Goal: Task Accomplishment & Management: Manage account settings

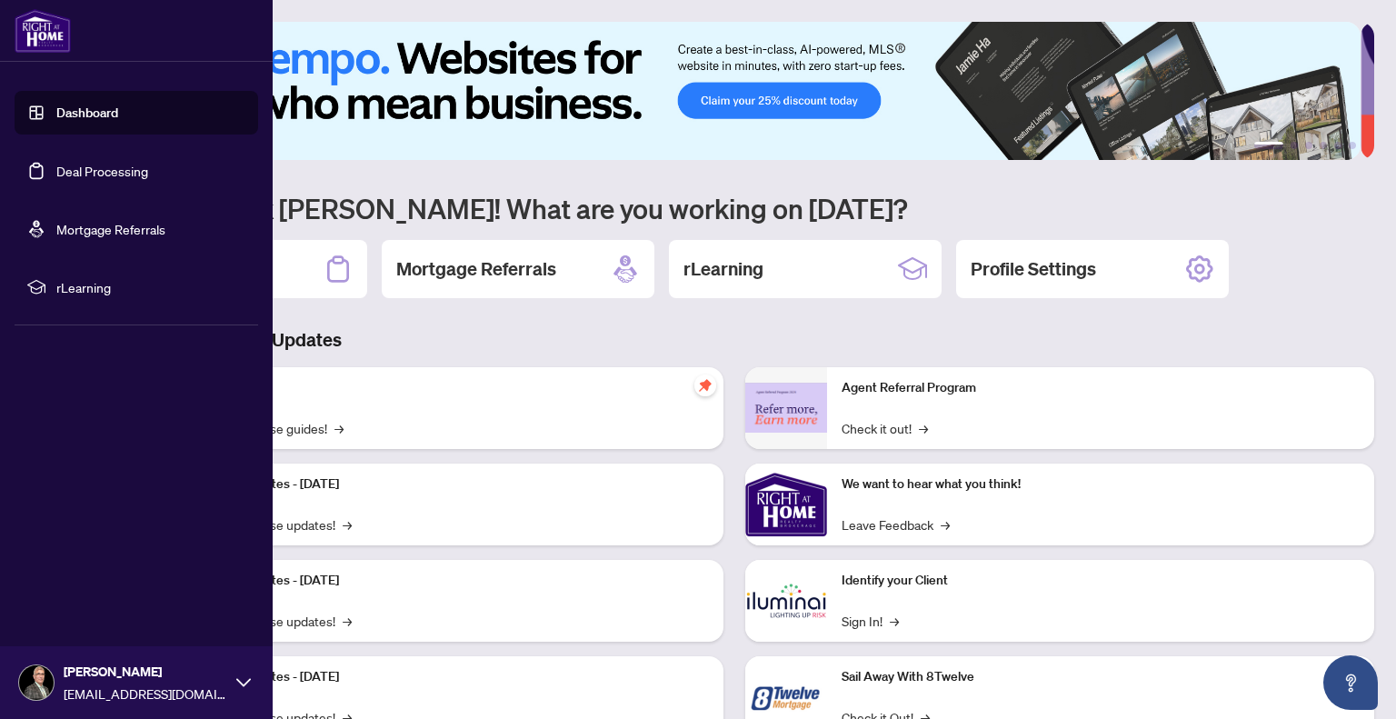
click at [79, 111] on link "Dashboard" at bounding box center [87, 112] width 62 height 16
click at [102, 179] on link "Deal Processing" at bounding box center [102, 171] width 92 height 16
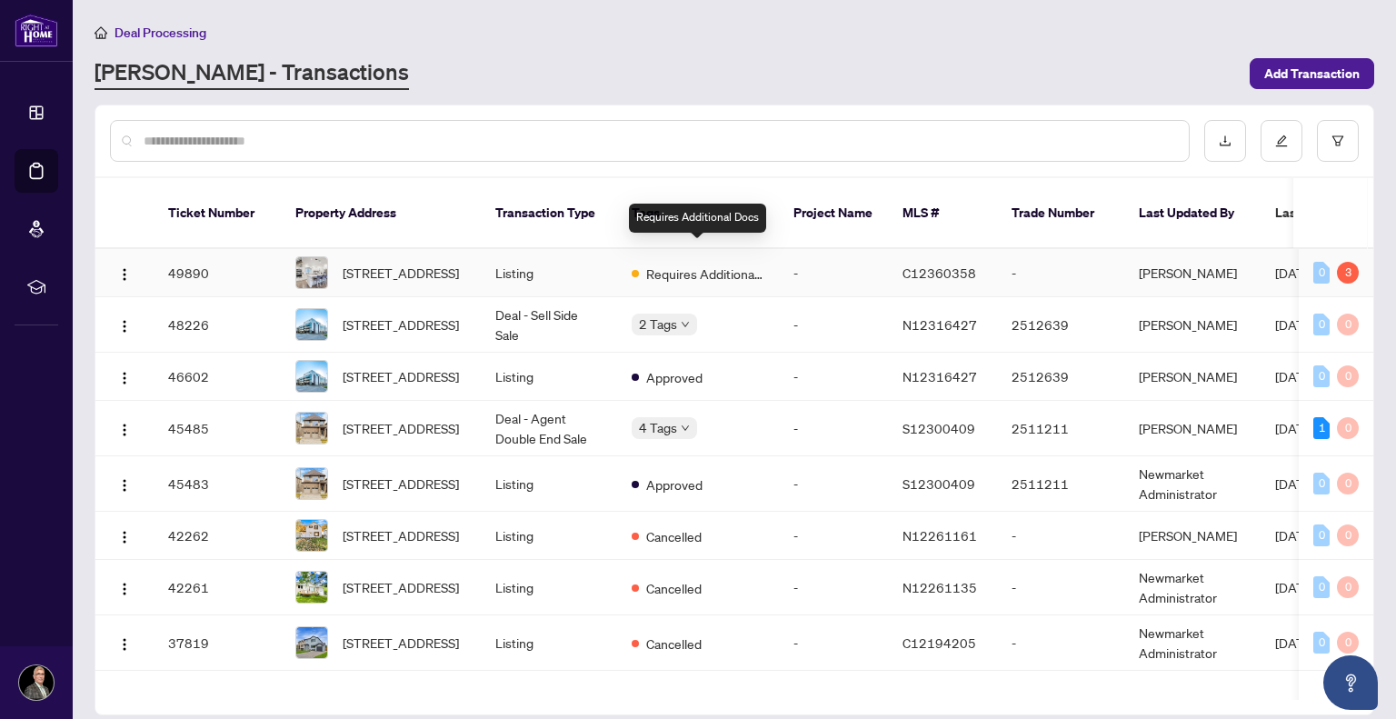
click at [688, 263] on span "Requires Additional Docs" at bounding box center [705, 273] width 118 height 20
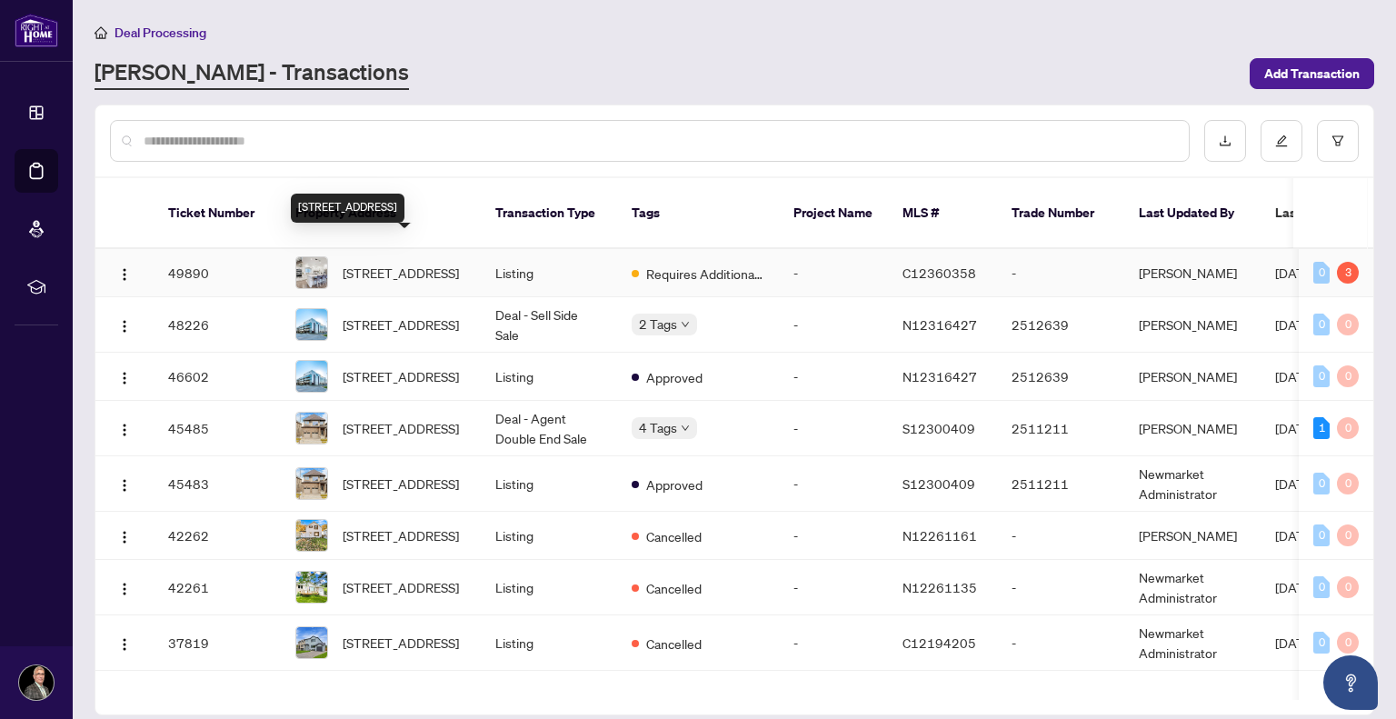
click at [421, 263] on span "[STREET_ADDRESS]" at bounding box center [401, 273] width 116 height 20
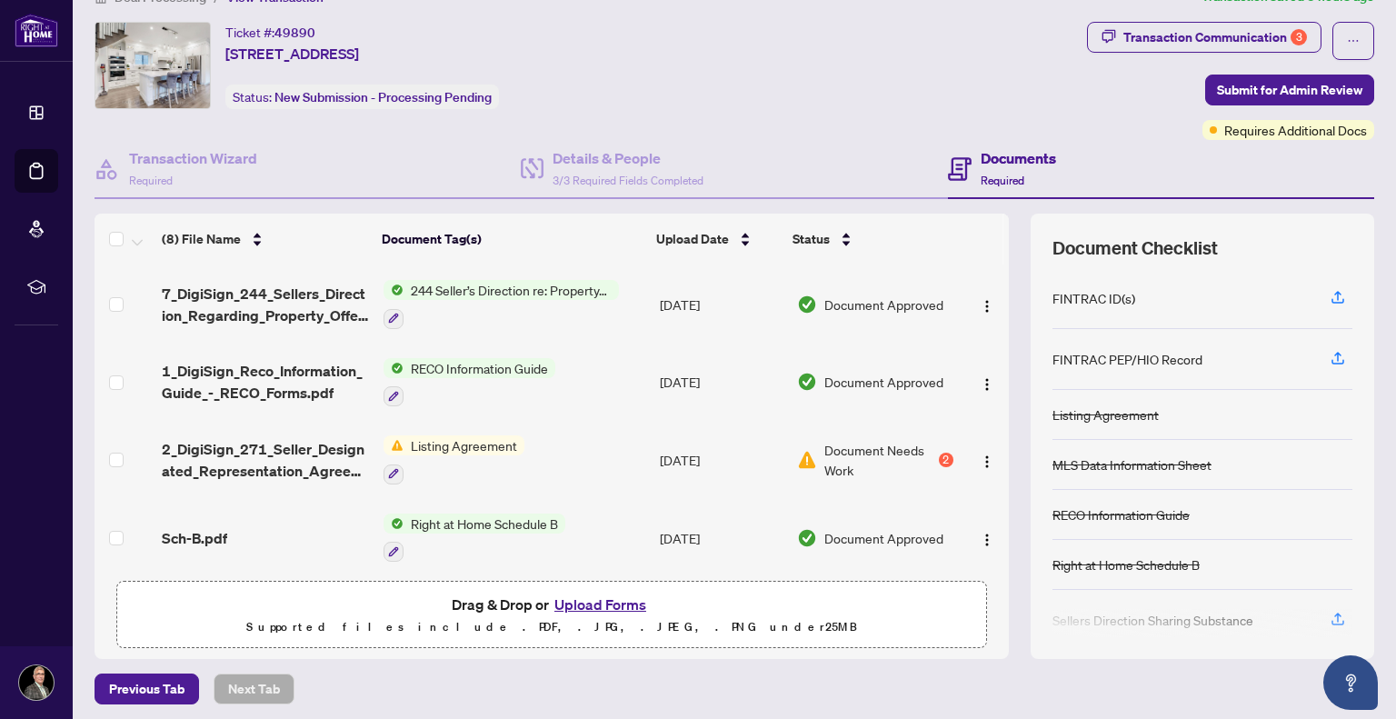
scroll to position [36, 0]
click at [939, 452] on div "2" at bounding box center [946, 459] width 15 height 15
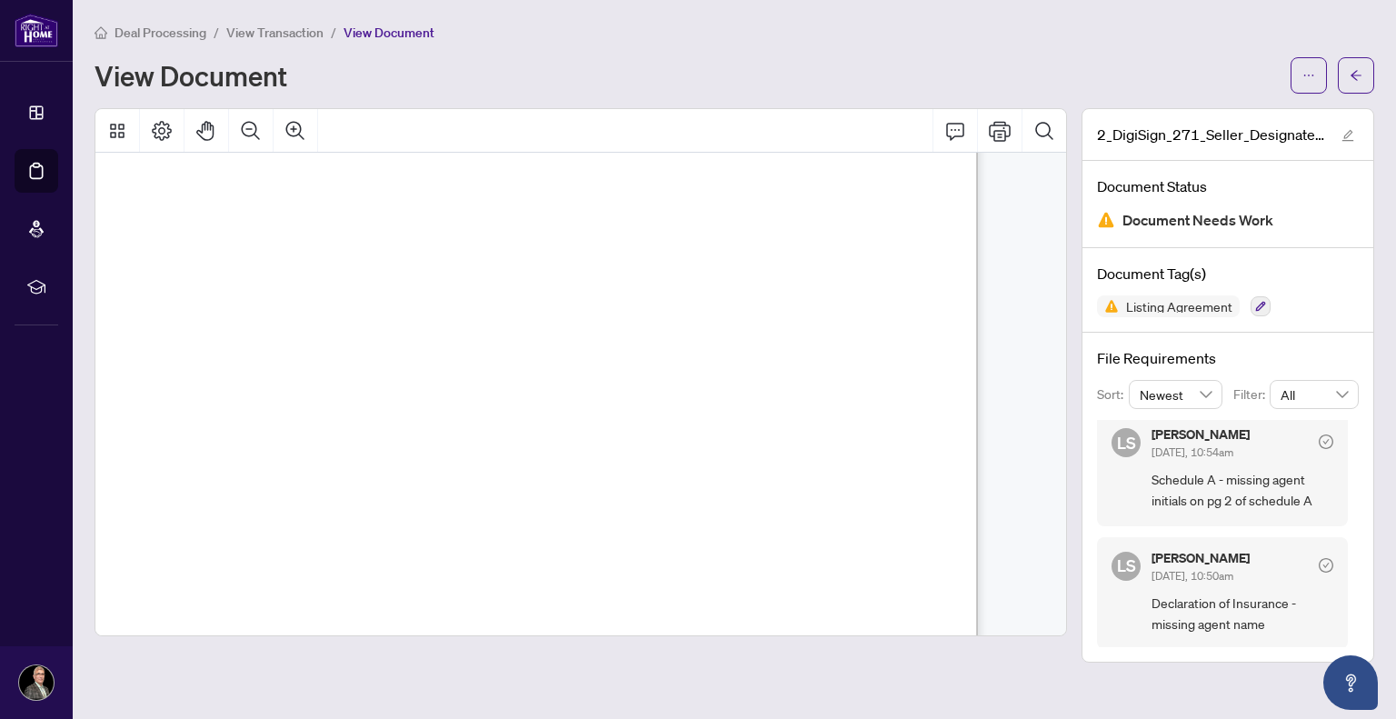
scroll to position [396, 57]
click at [1077, 75] on div "View Document" at bounding box center [686, 75] width 1185 height 29
click at [1366, 72] on button "button" at bounding box center [1355, 75] width 36 height 36
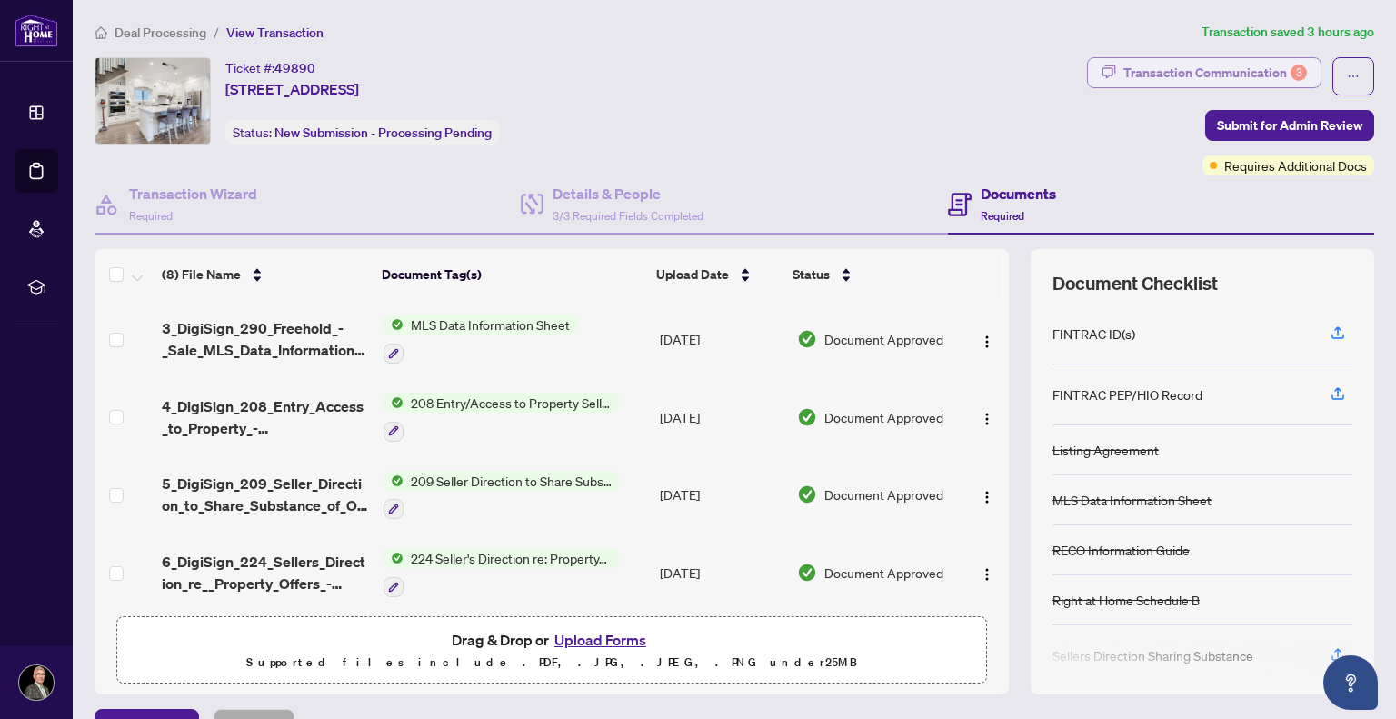
click at [1271, 65] on div "Transaction Communication 3" at bounding box center [1215, 72] width 184 height 29
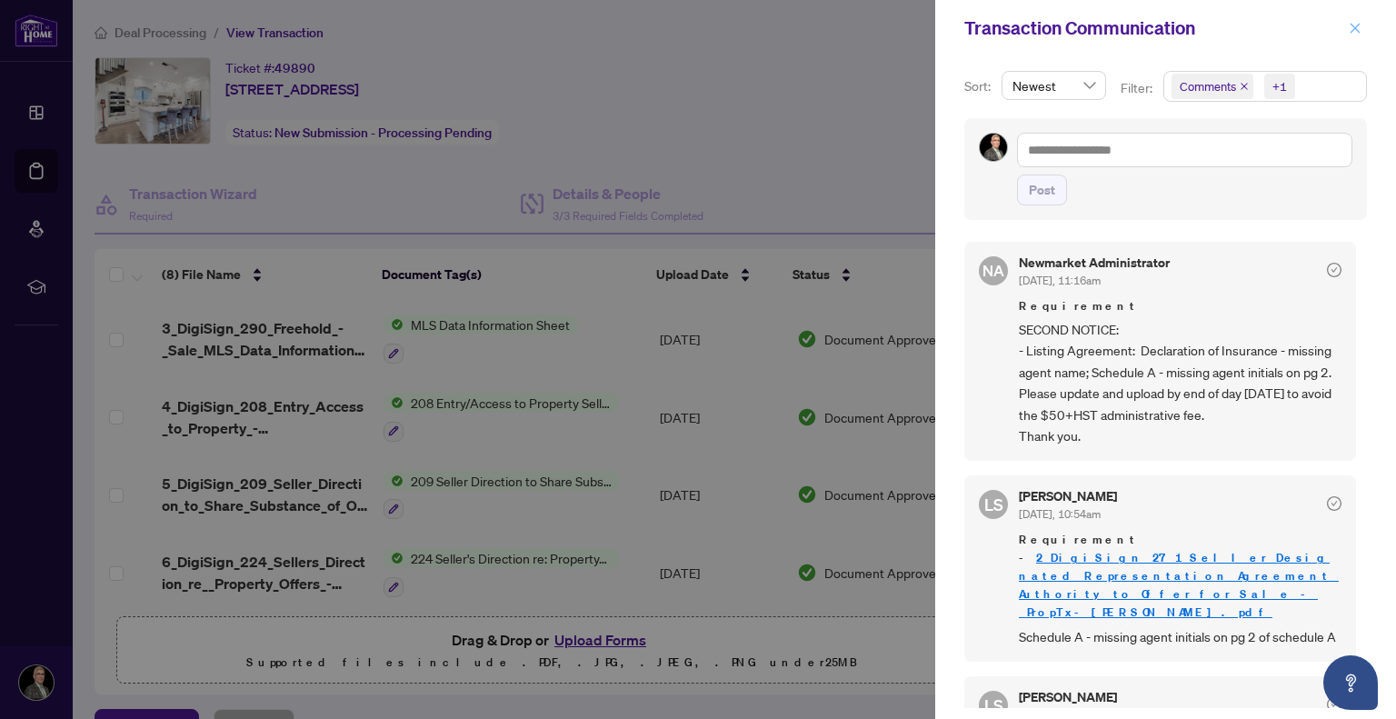
click at [1356, 28] on icon "close" at bounding box center [1355, 28] width 10 height 10
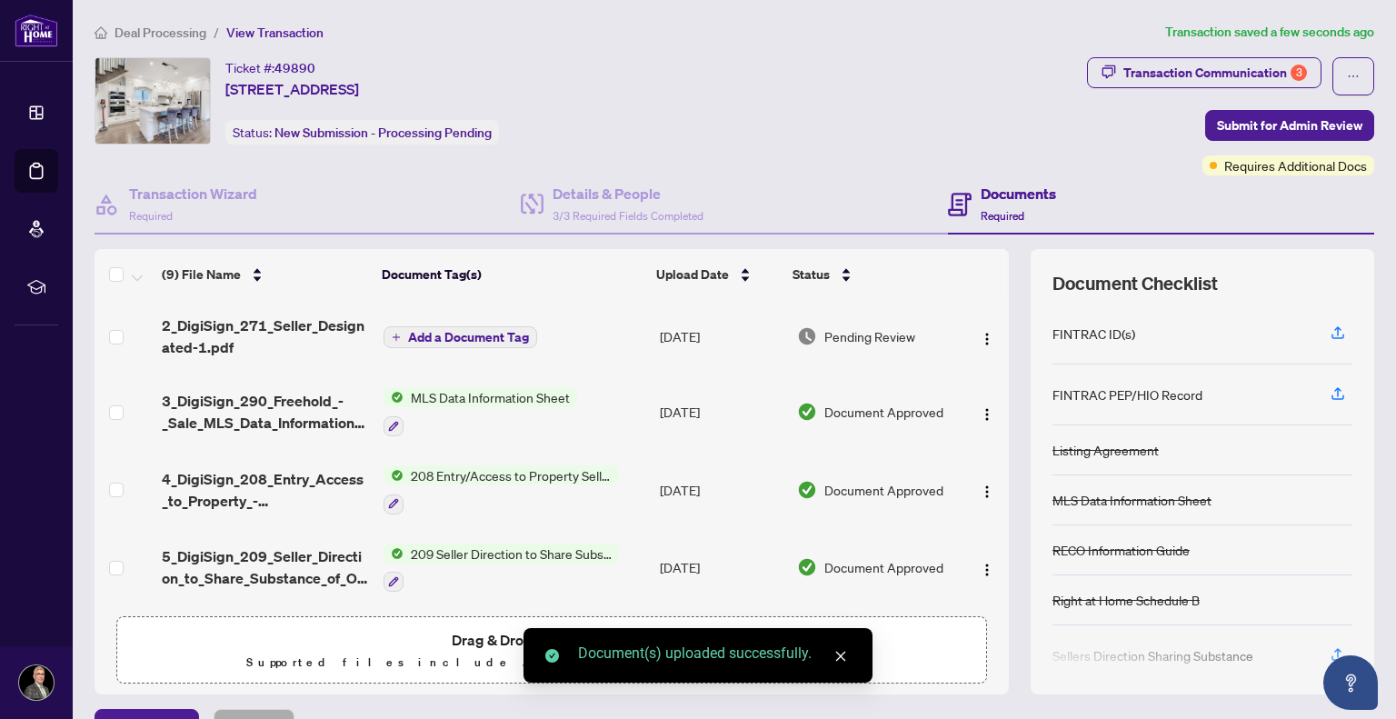
scroll to position [40, 0]
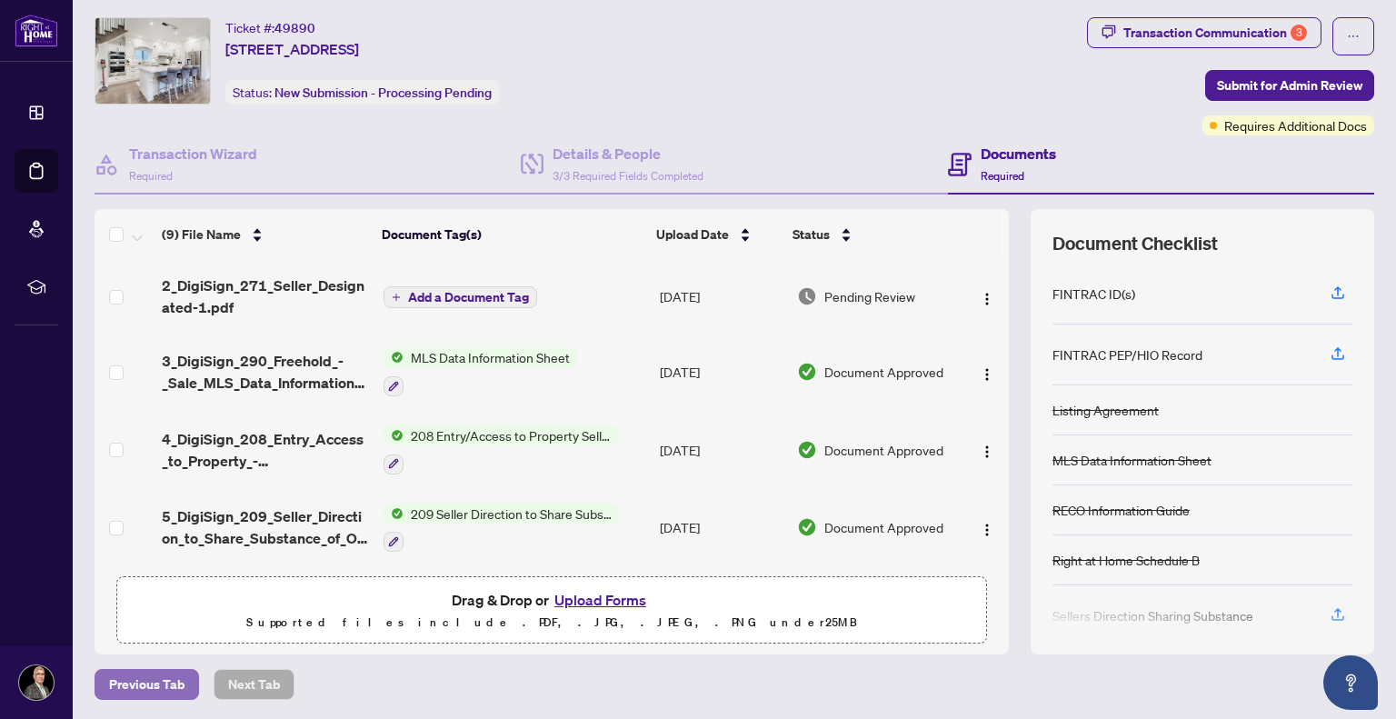
click at [145, 672] on span "Previous Tab" at bounding box center [146, 684] width 75 height 29
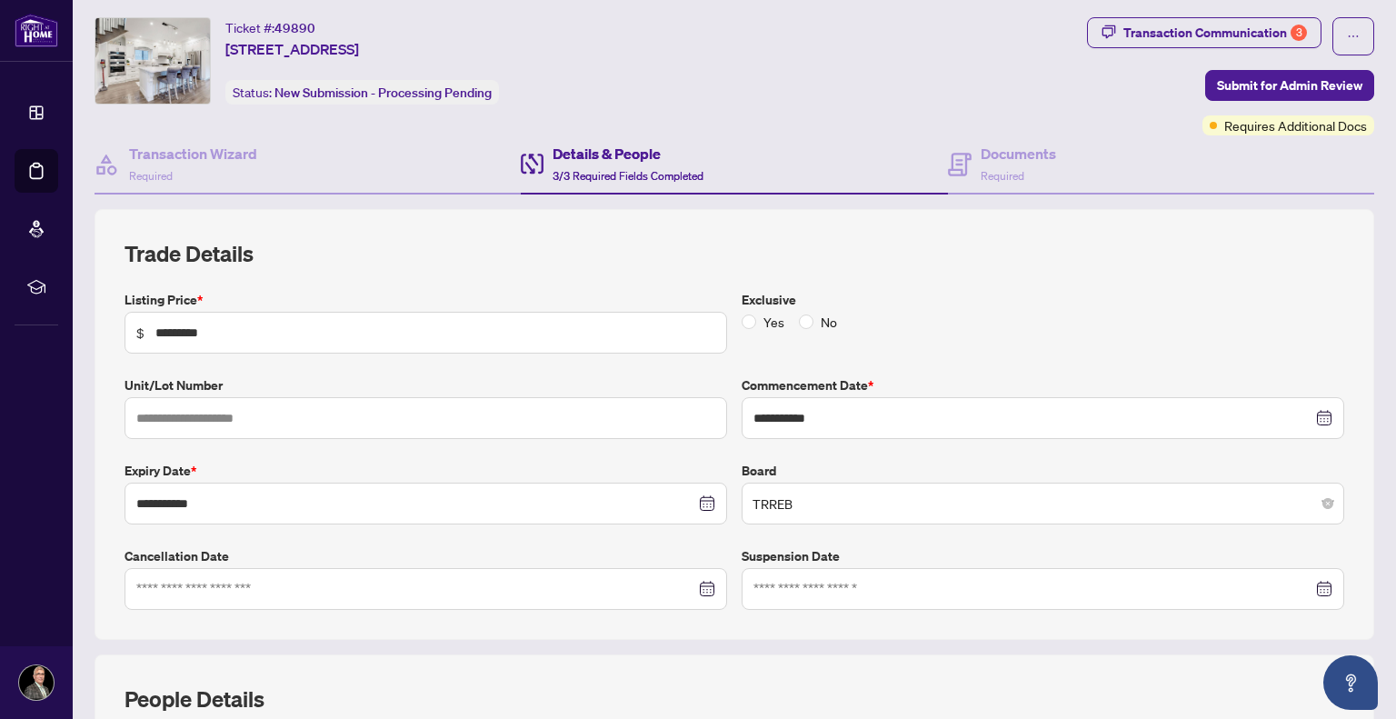
scroll to position [399, 0]
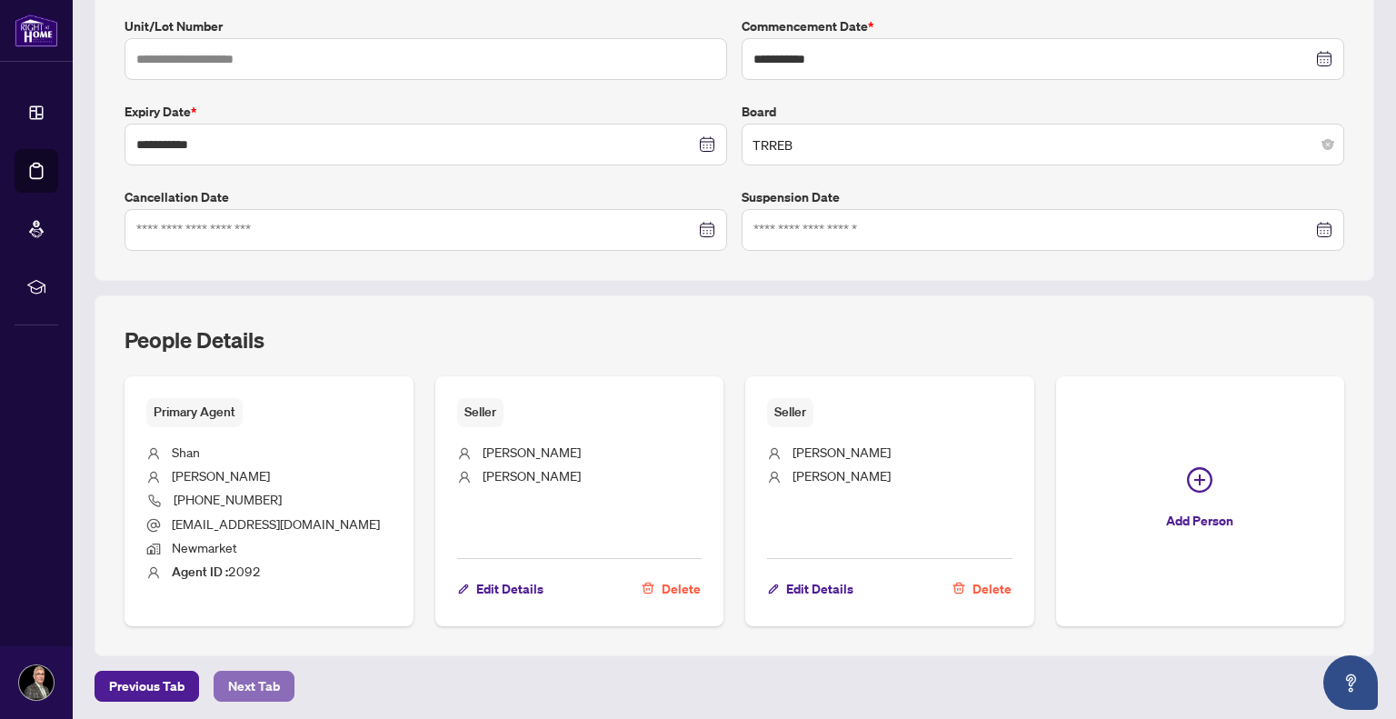
click at [234, 671] on span "Next Tab" at bounding box center [254, 685] width 52 height 29
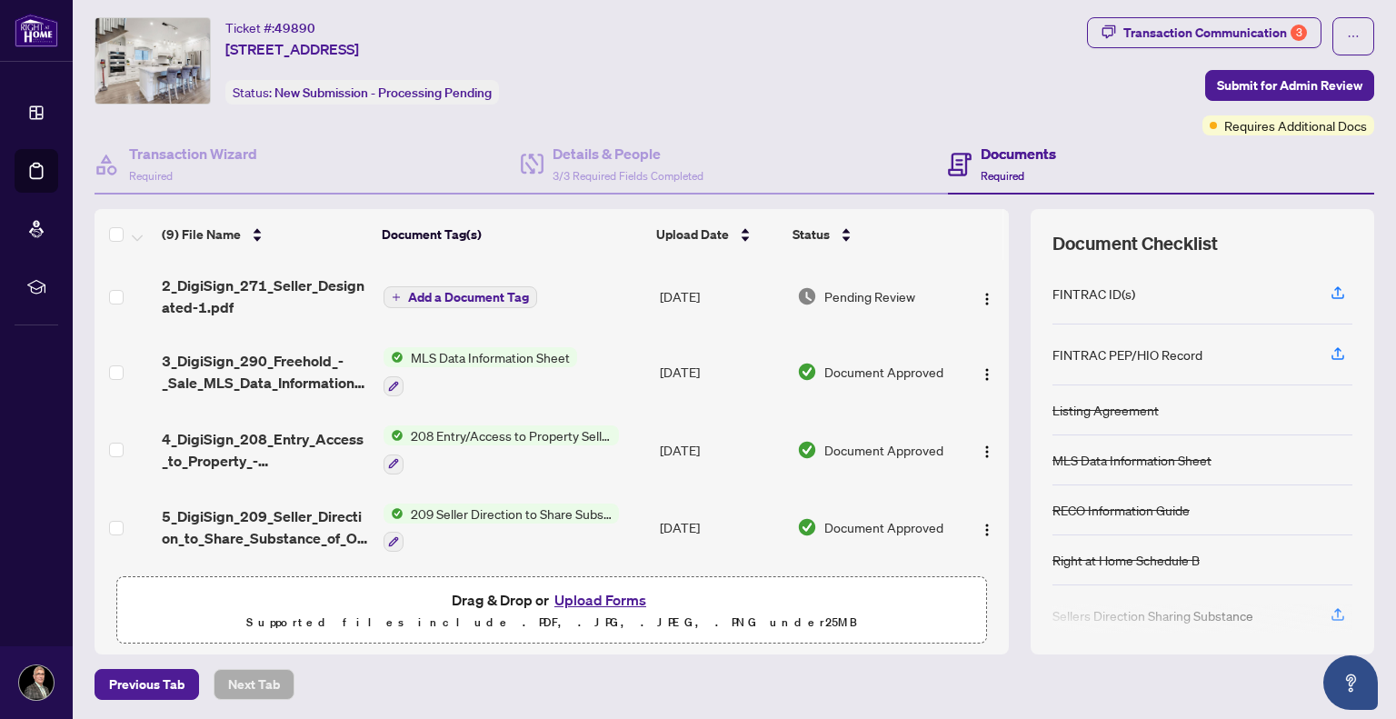
scroll to position [39, 0]
click at [1274, 85] on span "Submit for Admin Review" at bounding box center [1289, 86] width 145 height 29
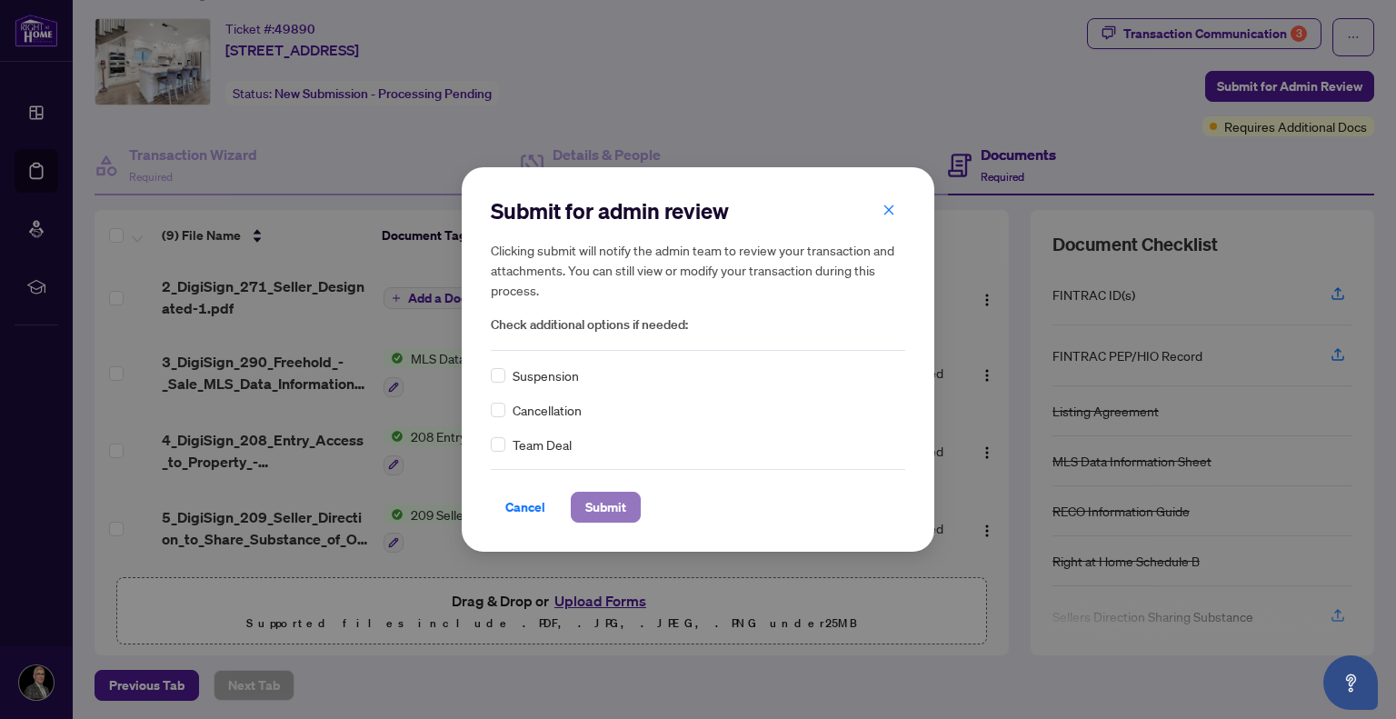
click at [602, 501] on span "Submit" at bounding box center [605, 506] width 41 height 29
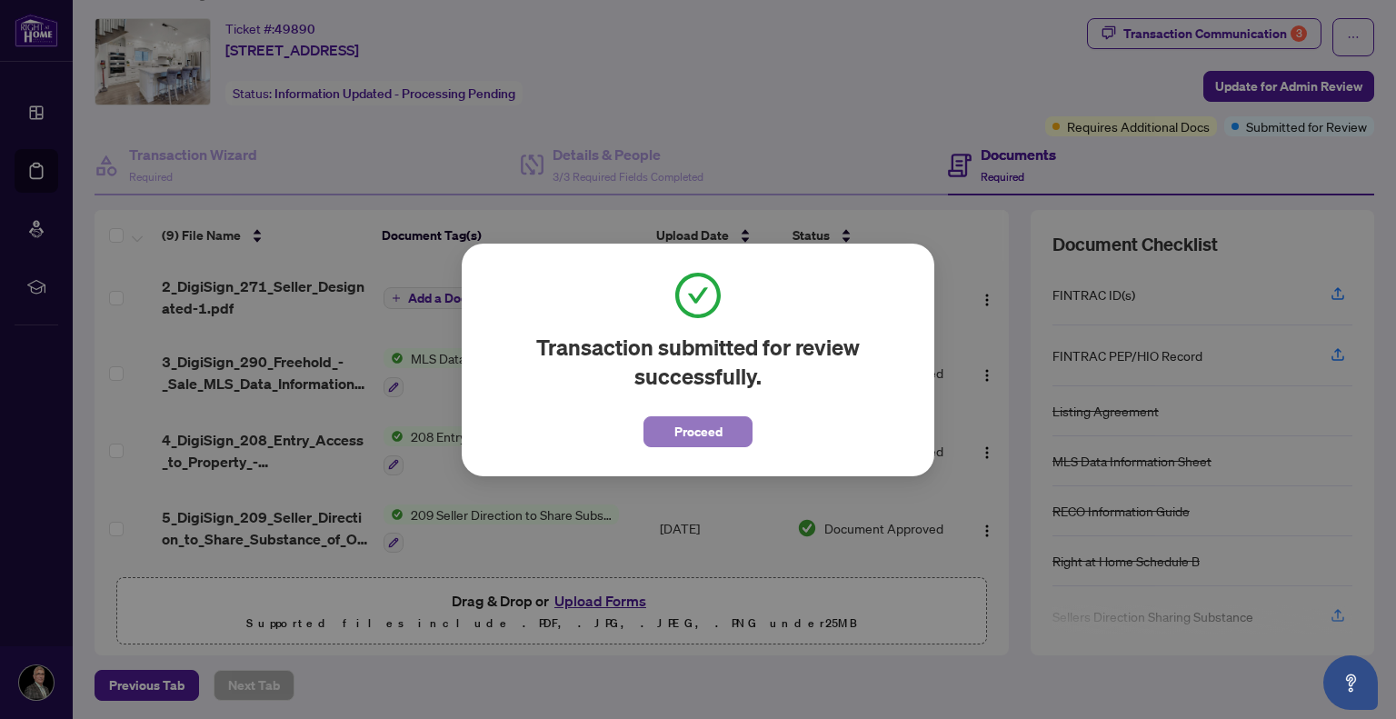
click at [693, 439] on span "Proceed" at bounding box center [698, 431] width 48 height 29
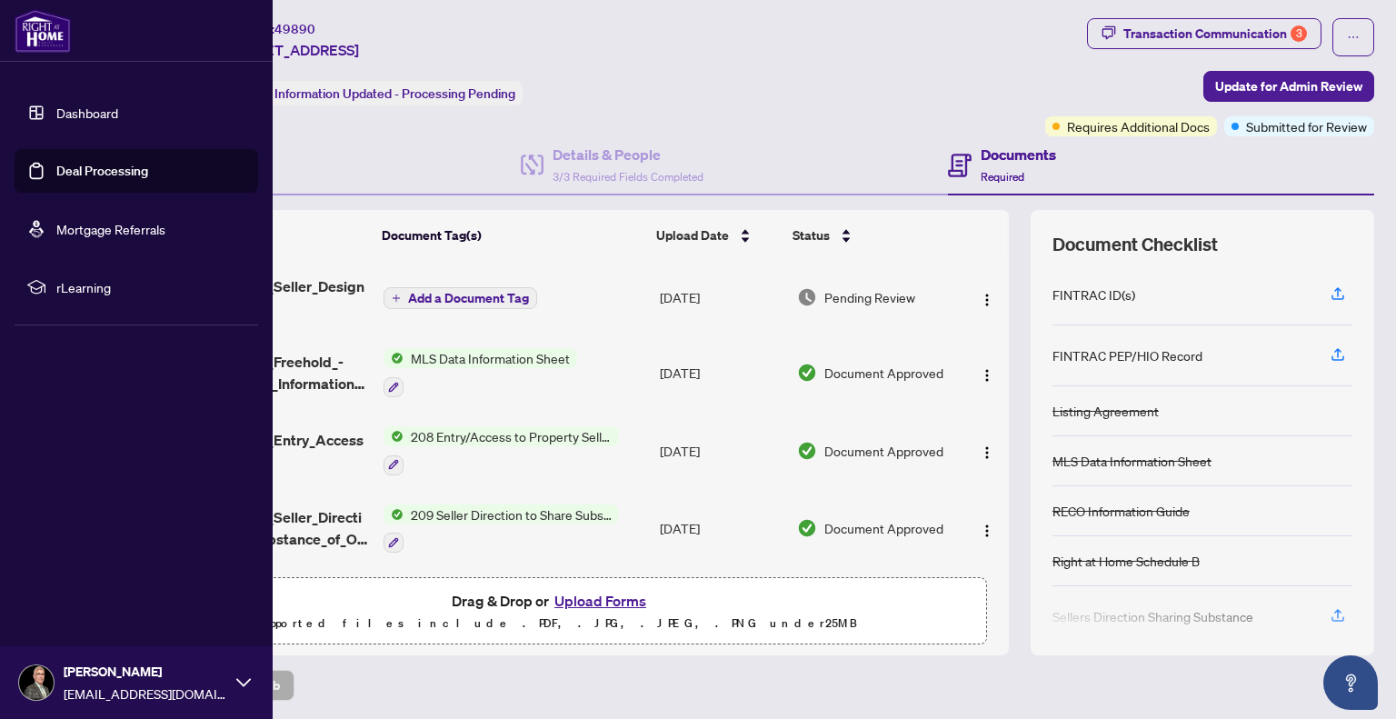
click at [56, 170] on link "Deal Processing" at bounding box center [102, 171] width 92 height 16
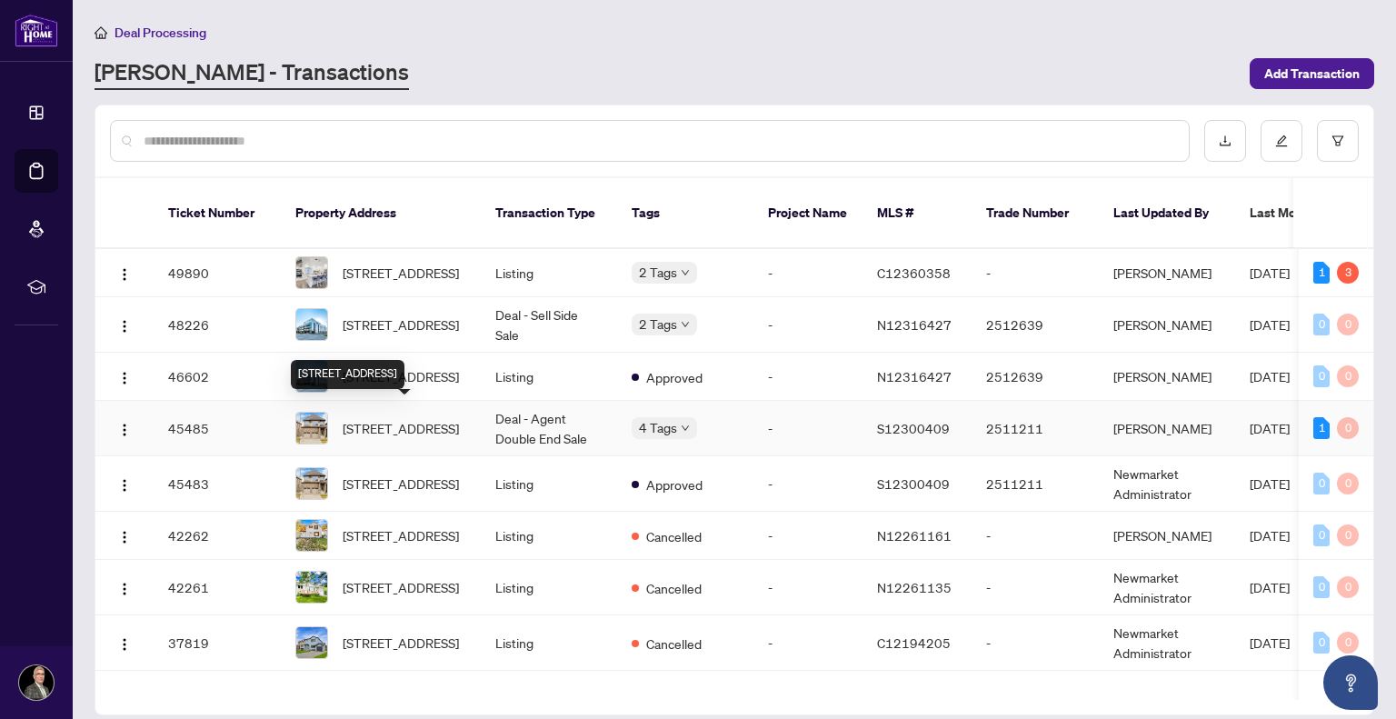
click at [373, 418] on span "[STREET_ADDRESS]" at bounding box center [401, 428] width 116 height 20
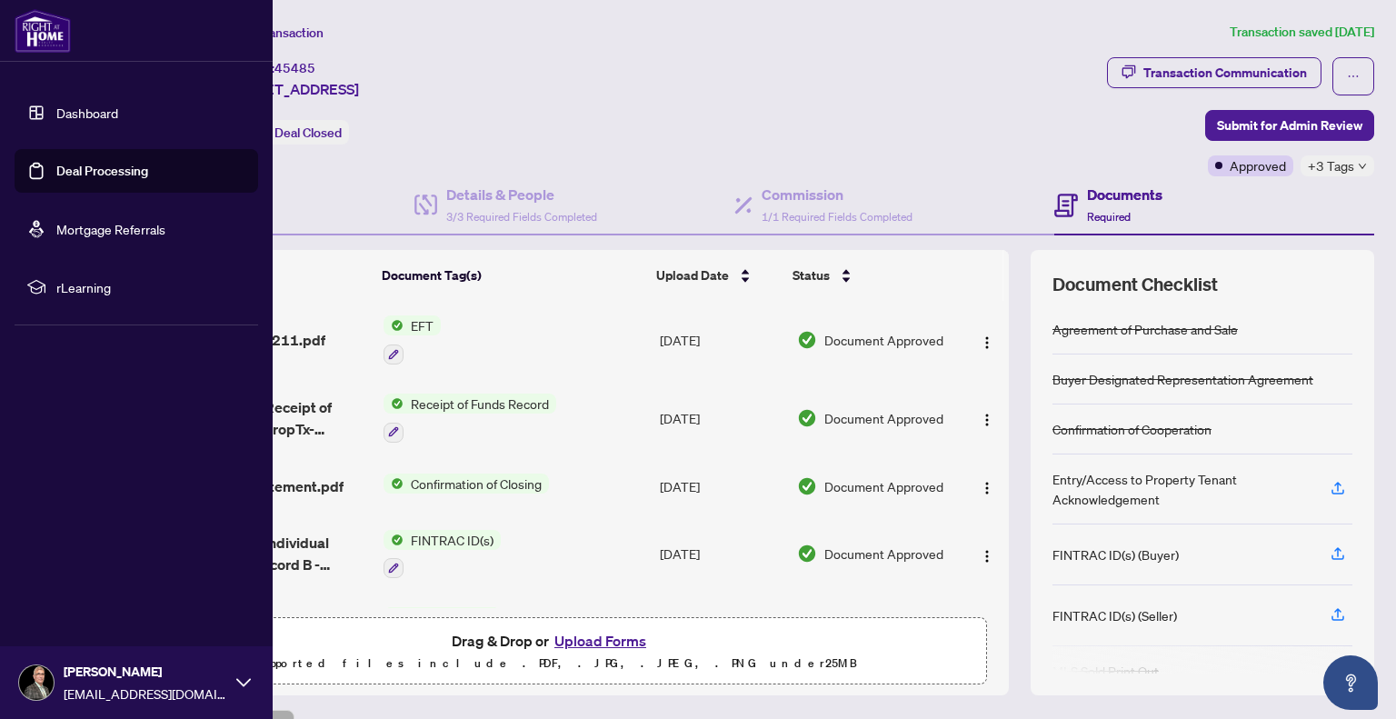
click at [93, 164] on link "Deal Processing" at bounding box center [102, 171] width 92 height 16
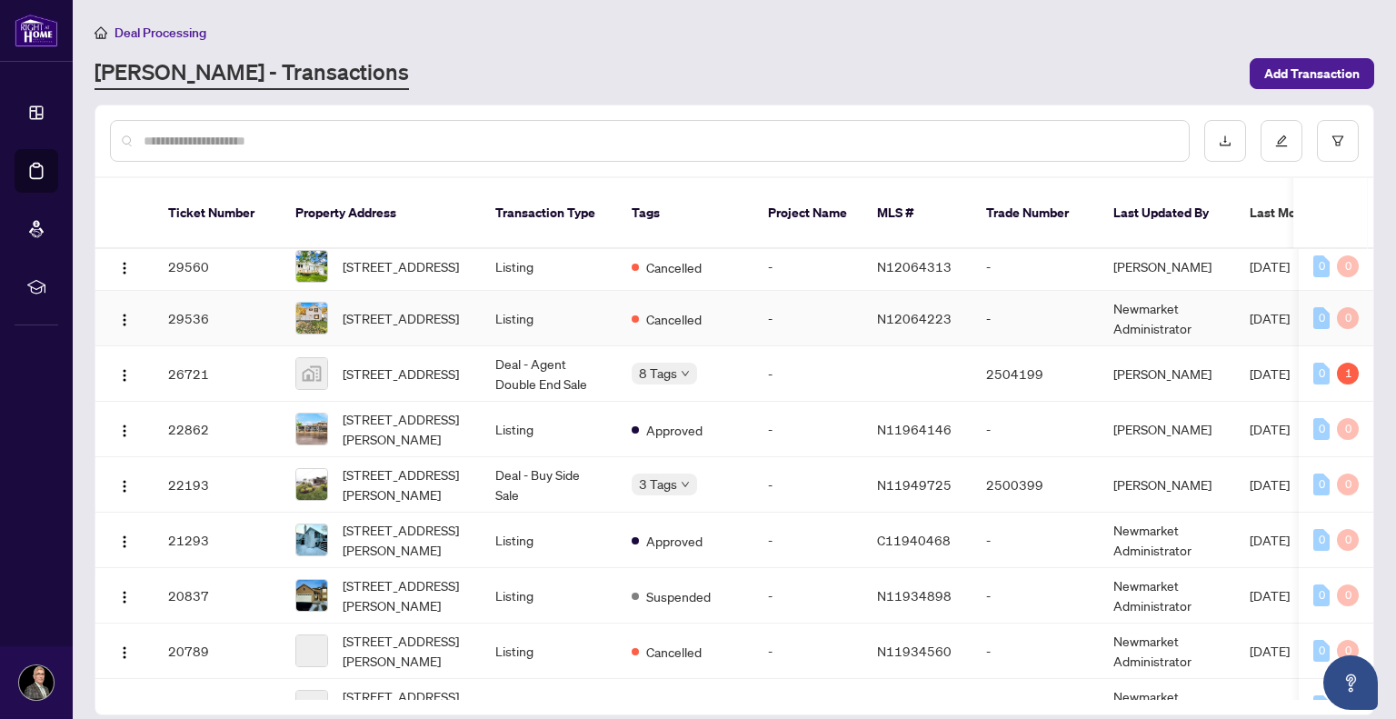
scroll to position [549, 0]
